Goal: Task Accomplishment & Management: Manage account settings

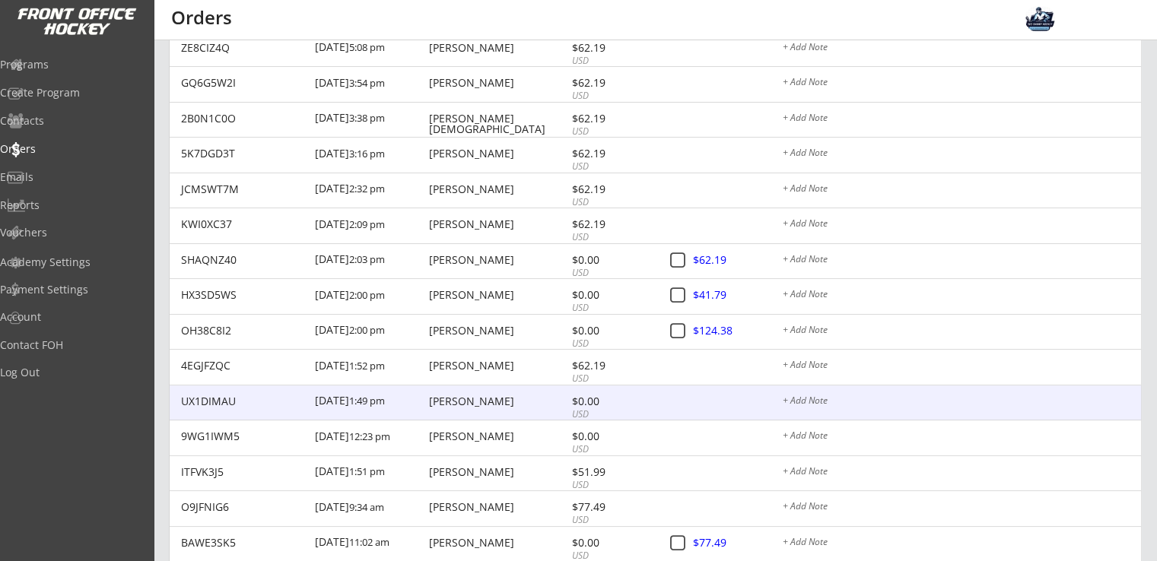
scroll to position [913, 0]
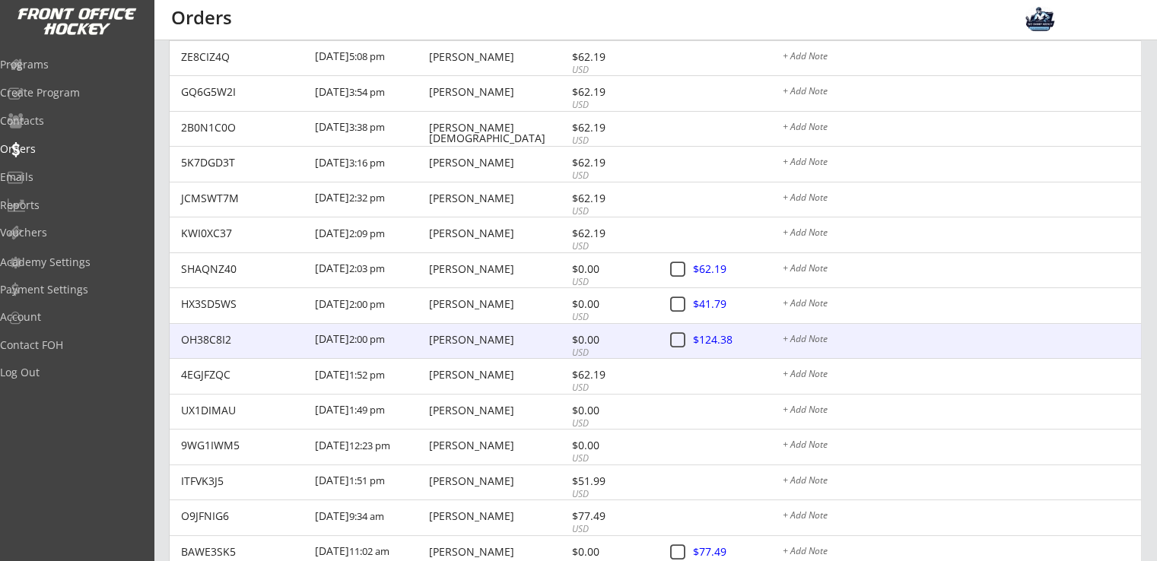
click at [715, 342] on div at bounding box center [727, 341] width 67 height 19
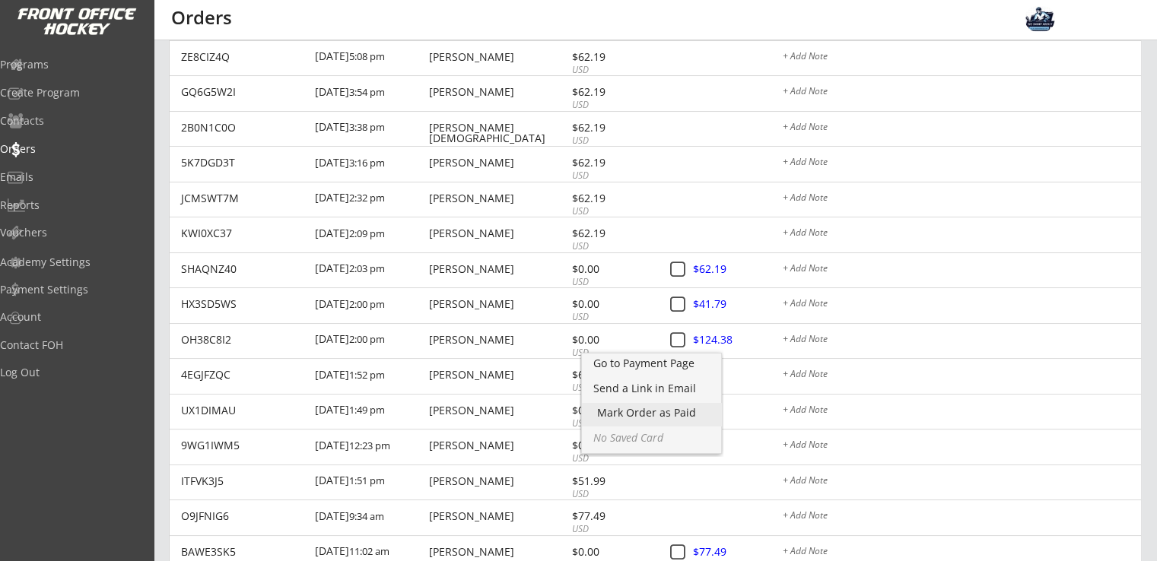
click at [677, 415] on div "Mark Order as Paid" at bounding box center [651, 413] width 109 height 11
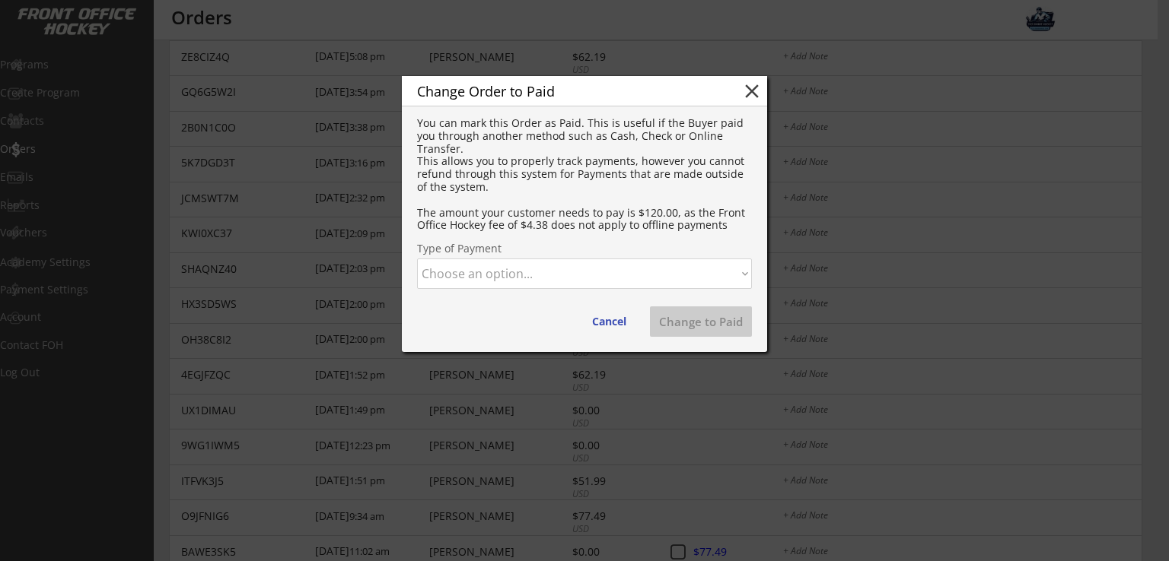
click at [584, 277] on select "Choose an option... Cash Check Credit Card Online Transfer Paypal Venmo Other" at bounding box center [584, 274] width 335 height 30
click at [417, 259] on select "Choose an option... Cash Check Credit Card Online Transfer Paypal Venmo Other" at bounding box center [584, 274] width 335 height 30
click at [701, 328] on button "Change to Paid" at bounding box center [701, 322] width 102 height 30
select select ""PLACEHOLDER_1427118222253""
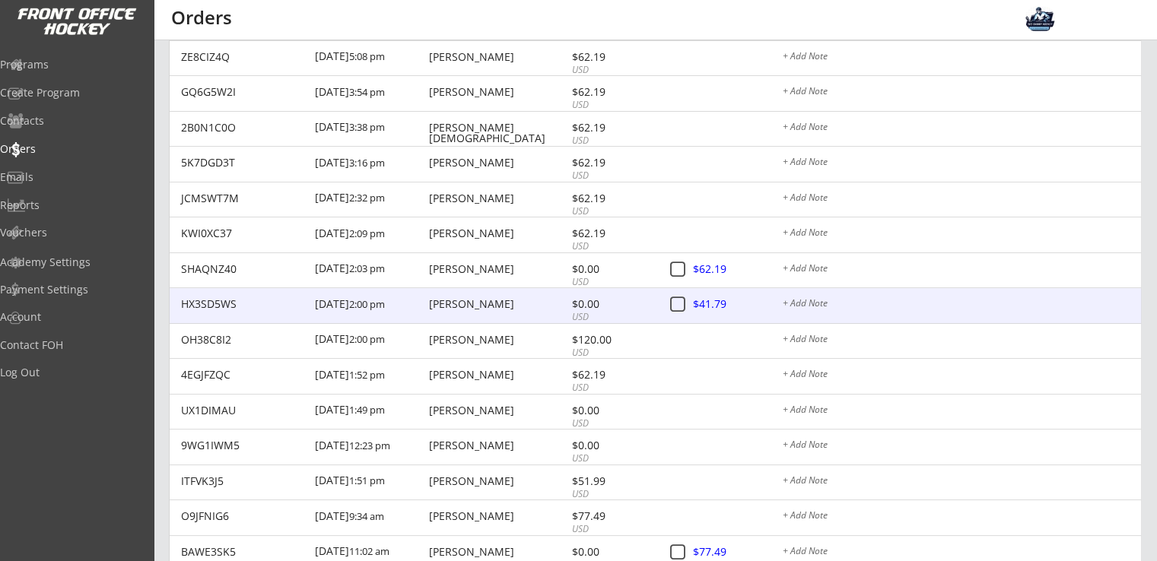
click at [716, 305] on div at bounding box center [727, 305] width 67 height 19
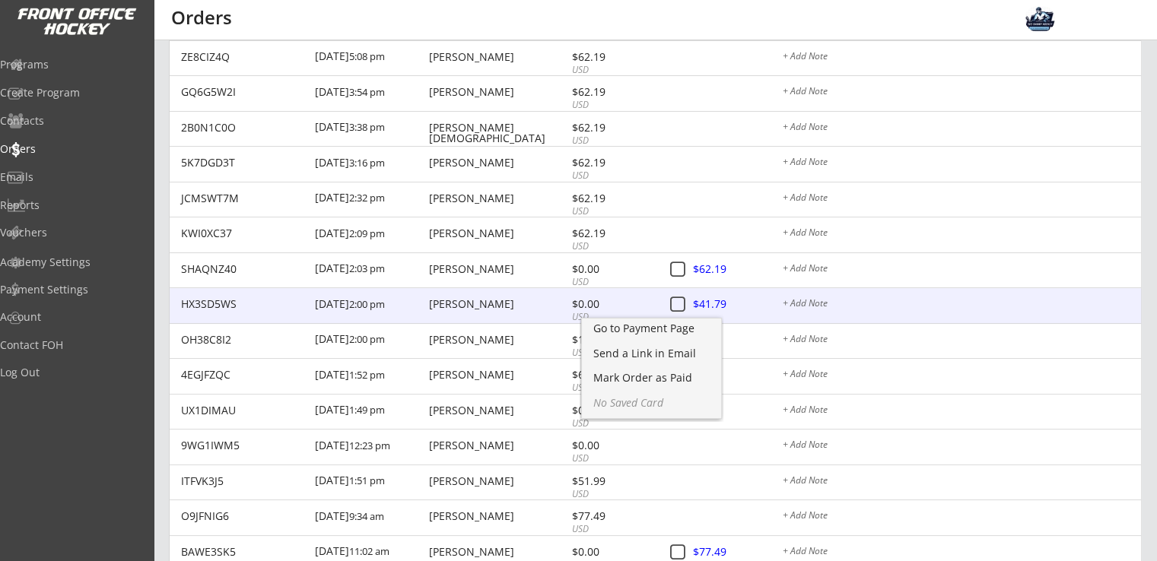
click at [469, 304] on div "[PERSON_NAME]" at bounding box center [498, 304] width 138 height 11
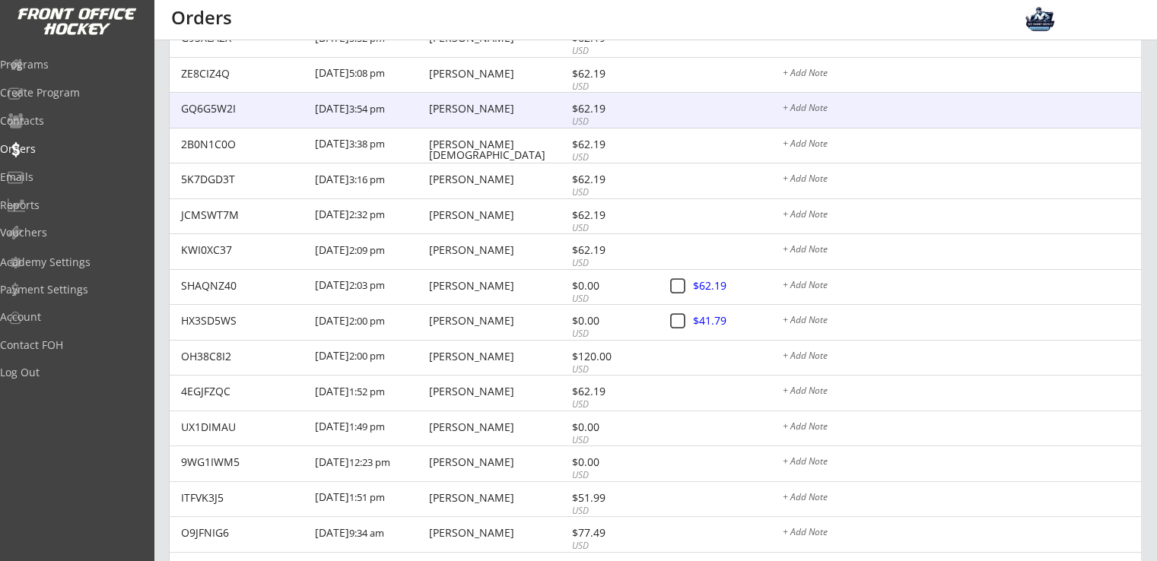
scroll to position [913, 0]
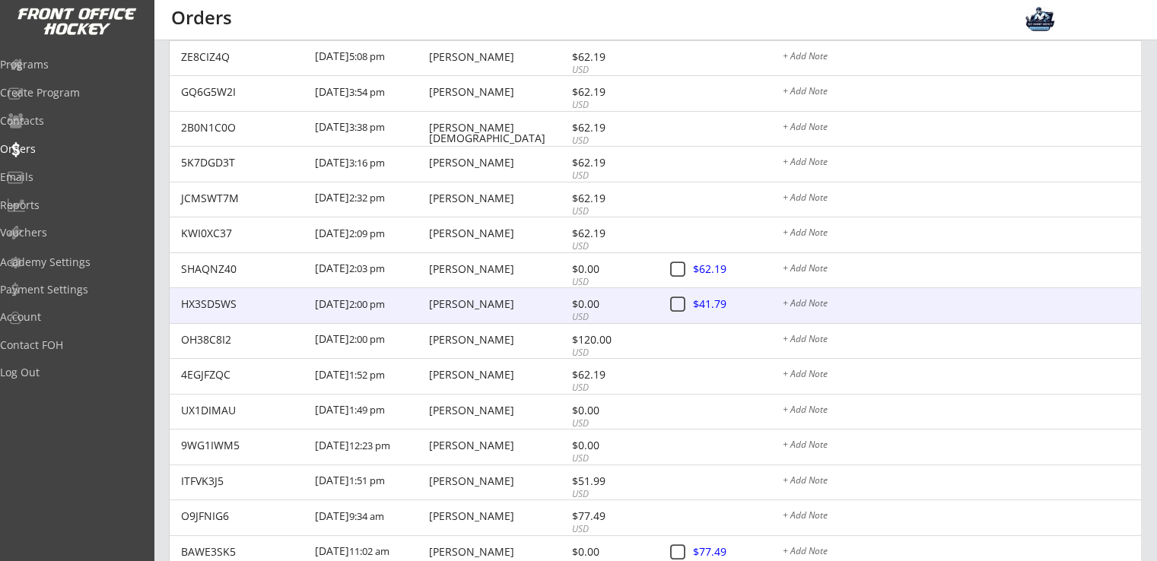
click at [715, 303] on div at bounding box center [727, 305] width 67 height 19
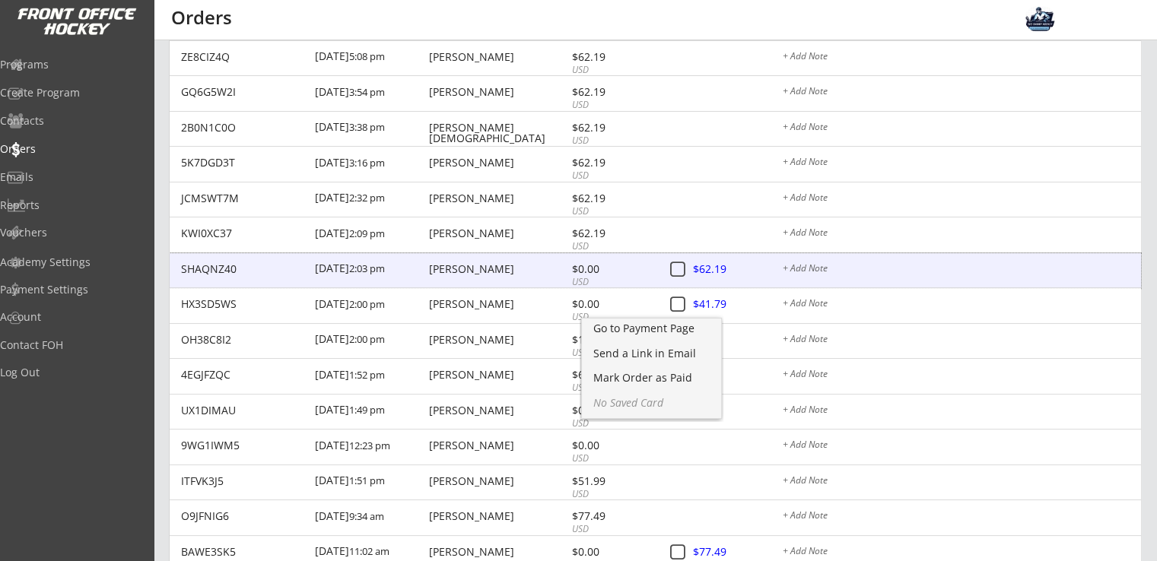
click at [494, 272] on div "[PERSON_NAME]" at bounding box center [498, 269] width 138 height 11
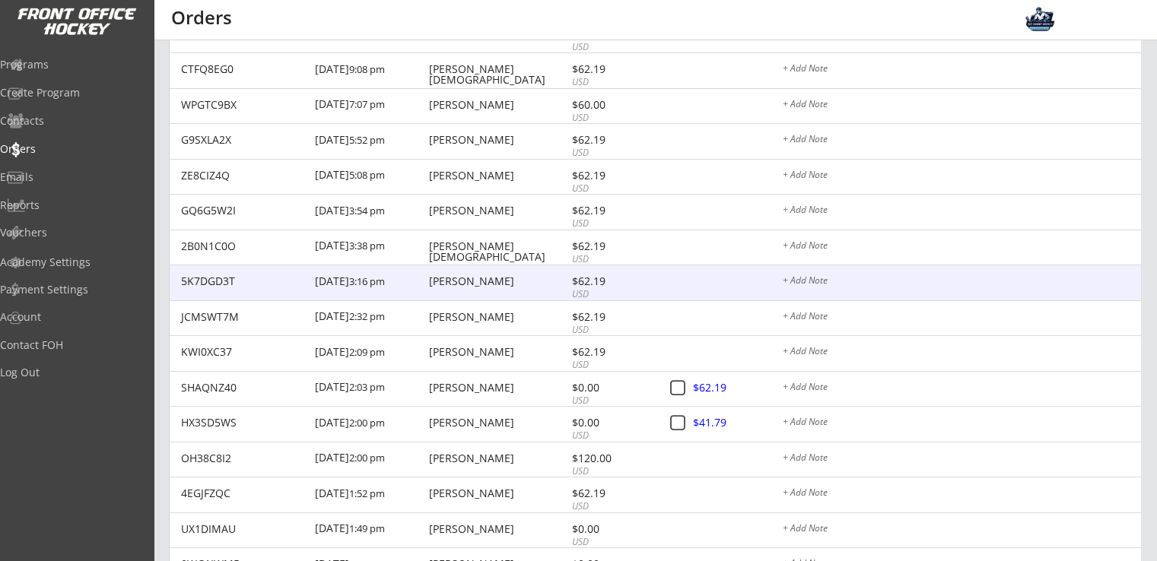
scroll to position [913, 0]
